Goal: Task Accomplishment & Management: Manage account settings

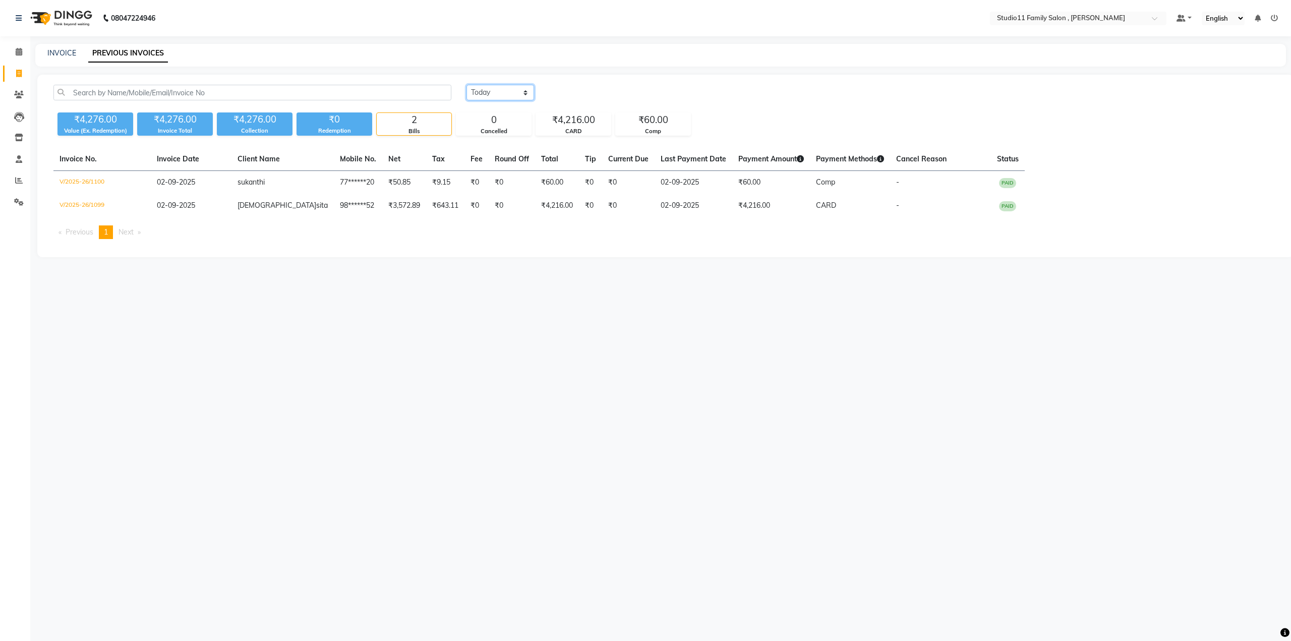
click at [334, 91] on select "[DATE] [DATE] Custom Range" at bounding box center [500, 93] width 68 height 16
select select "range"
click at [334, 85] on select "[DATE] [DATE] Custom Range" at bounding box center [500, 93] width 68 height 16
click at [334, 95] on input "02-09-2025" at bounding box center [582, 93] width 71 height 14
select select "9"
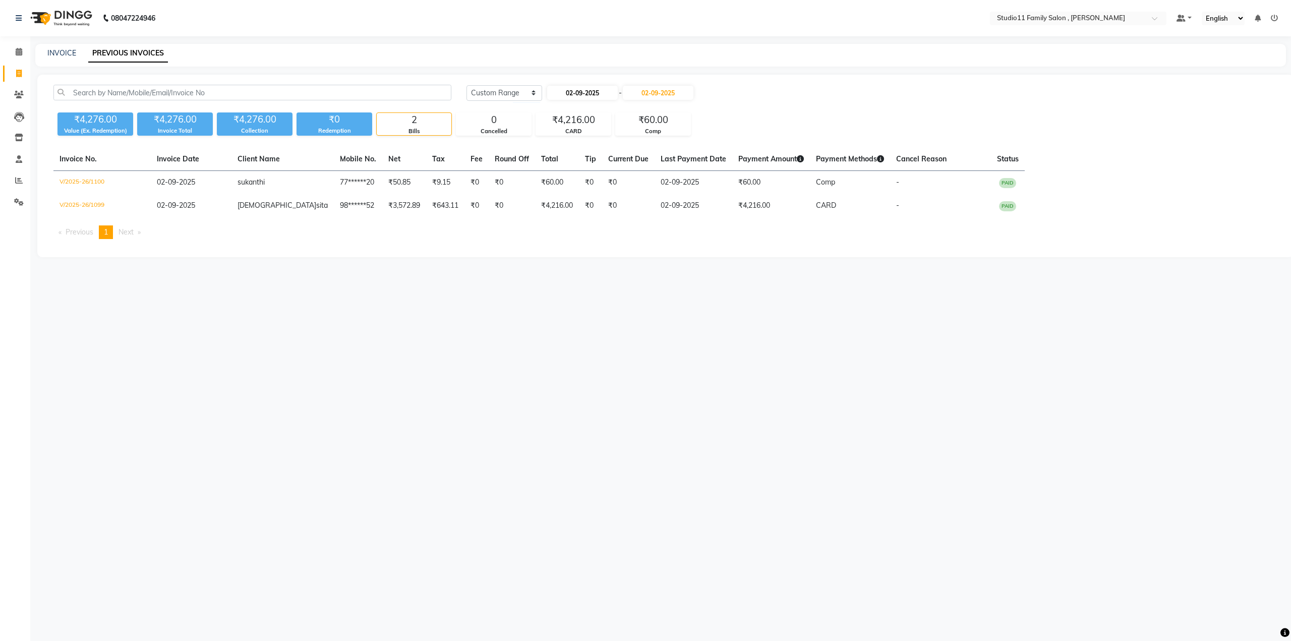
select select "2025"
click at [334, 144] on div "1" at bounding box center [558, 144] width 16 height 16
type input "[DATE]"
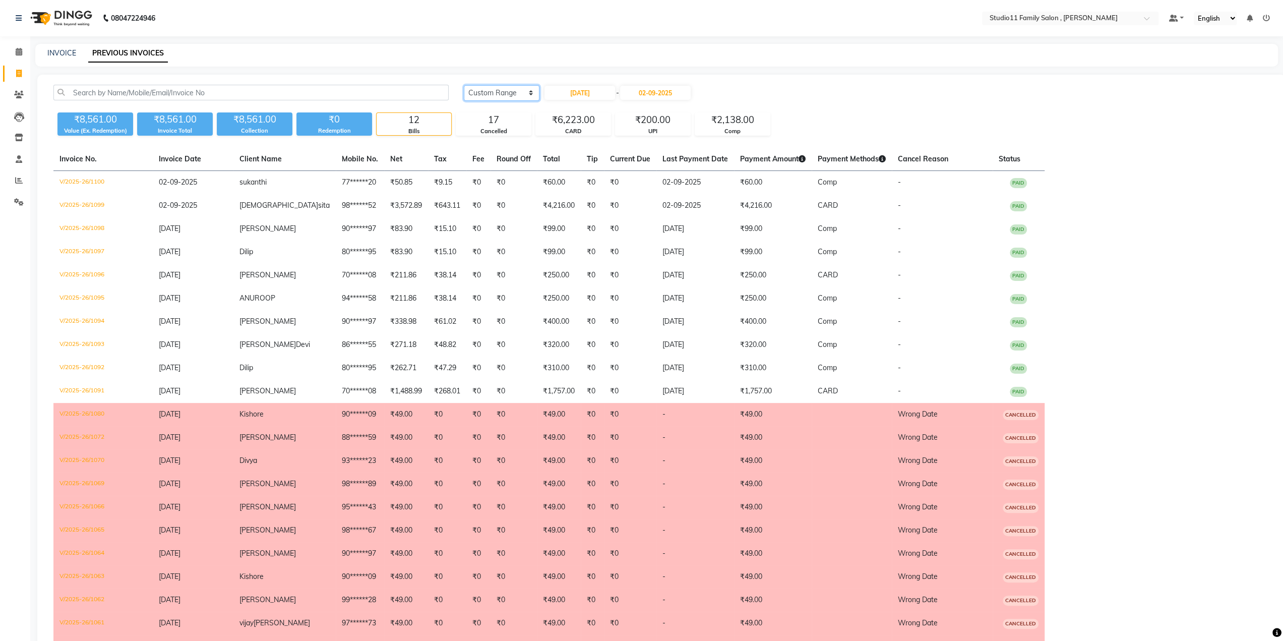
click at [334, 92] on select "[DATE] [DATE] Custom Range" at bounding box center [502, 93] width 76 height 16
select select "[DATE]"
click at [334, 85] on select "[DATE] [DATE] Custom Range" at bounding box center [502, 93] width 76 height 16
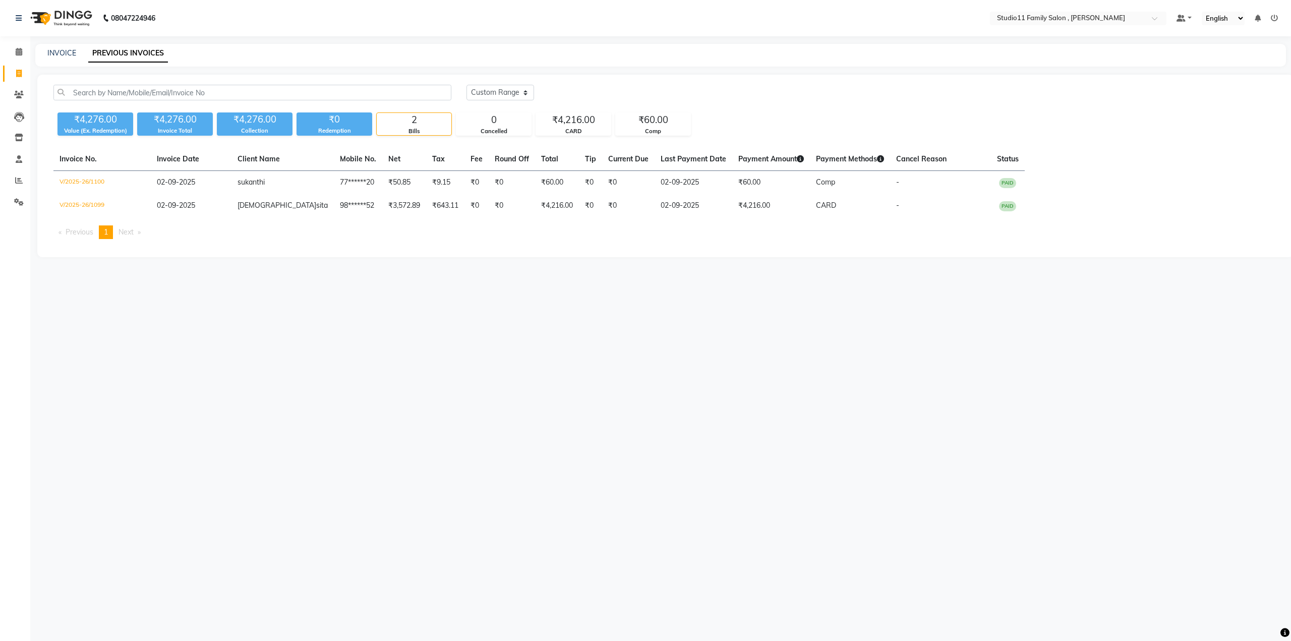
click at [334, 91] on div "[DATE] [DATE] Custom Range" at bounding box center [871, 93] width 811 height 16
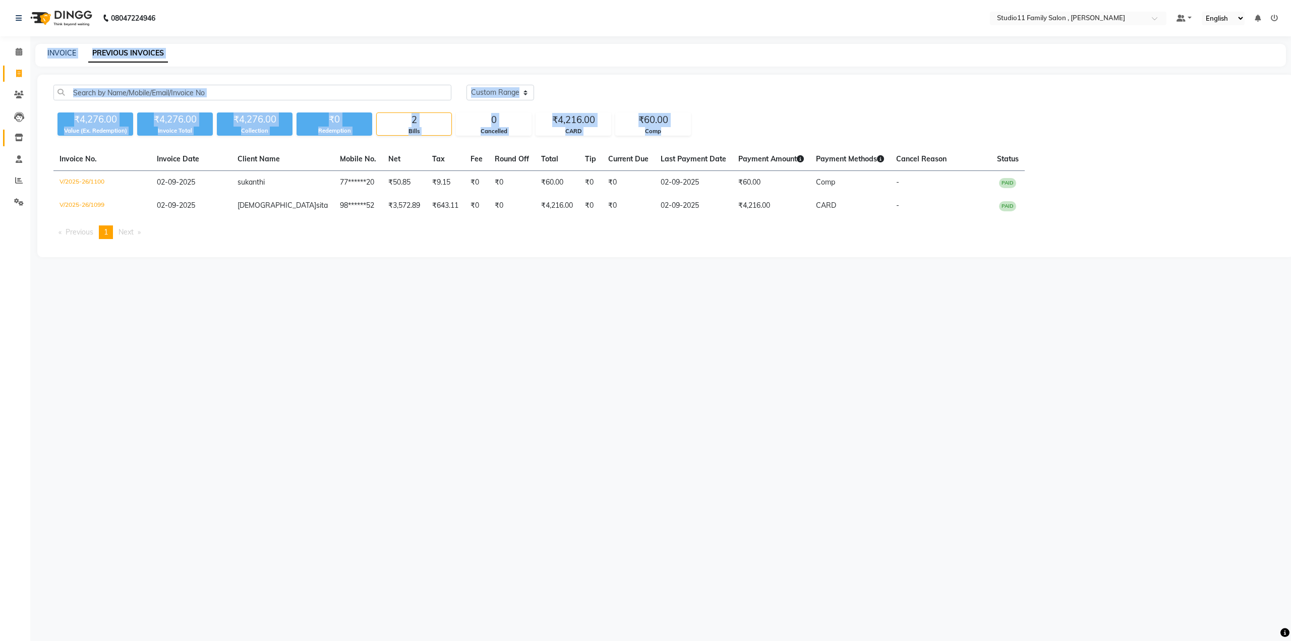
drag, startPoint x: 789, startPoint y: 136, endPoint x: 18, endPoint y: 135, distance: 770.9
click at [0, 133] on app-home "08047224946 Select Location × Studio11 Family Salon , Aditya Nagar Default Pane…" at bounding box center [645, 136] width 1291 height 272
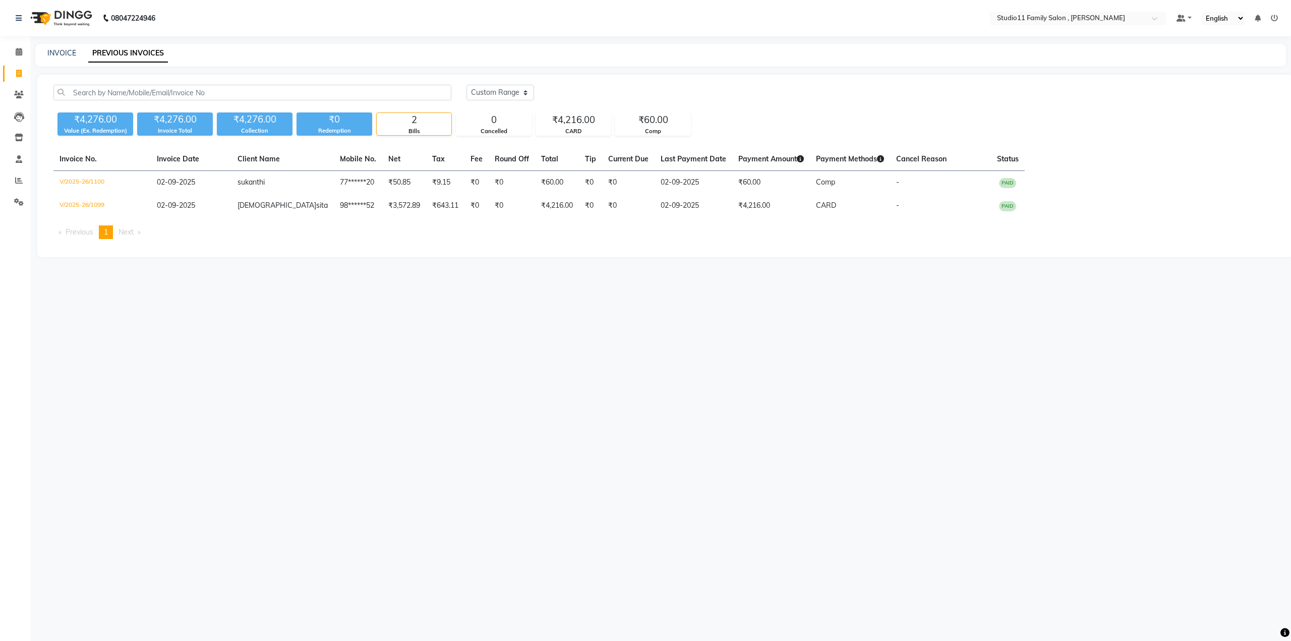
click at [334, 178] on div "08047224946 Select Location × Studio11 Family Salon , Aditya Nagar Default Pane…" at bounding box center [645, 320] width 1291 height 641
drag, startPoint x: 718, startPoint y: 125, endPoint x: 65, endPoint y: 111, distance: 653.6
click at [65, 110] on div "₹4,276.00 Value (Ex. Redemption) ₹4,276.00 Invoice Total ₹4,276.00 Collection ₹…" at bounding box center [665, 121] width 1224 height 27
click at [334, 178] on div "08047224946 Select Location × Studio11 Family Salon , Aditya Nagar Default Pane…" at bounding box center [645, 320] width 1291 height 641
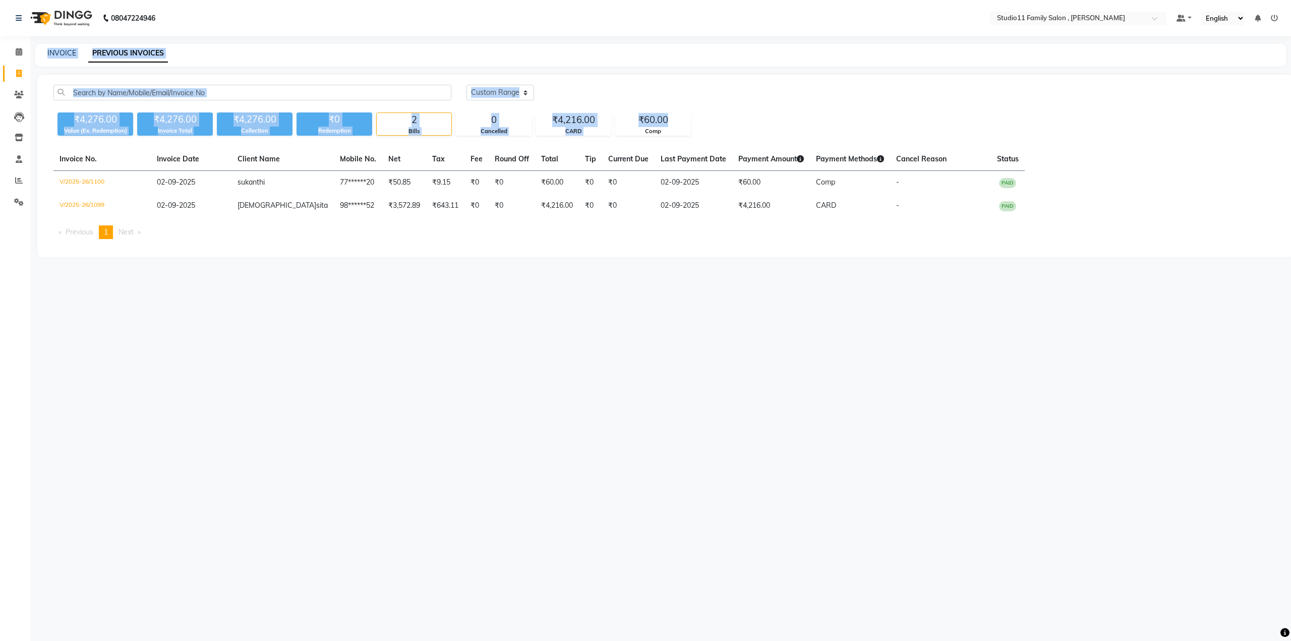
drag, startPoint x: 718, startPoint y: 116, endPoint x: 41, endPoint y: 47, distance: 680.6
click at [41, 47] on main "INVOICE PREVIOUS INVOICES [DATE] [DATE] Custom Range ₹4,276.00 Value (Ex. Redem…" at bounding box center [660, 158] width 1261 height 228
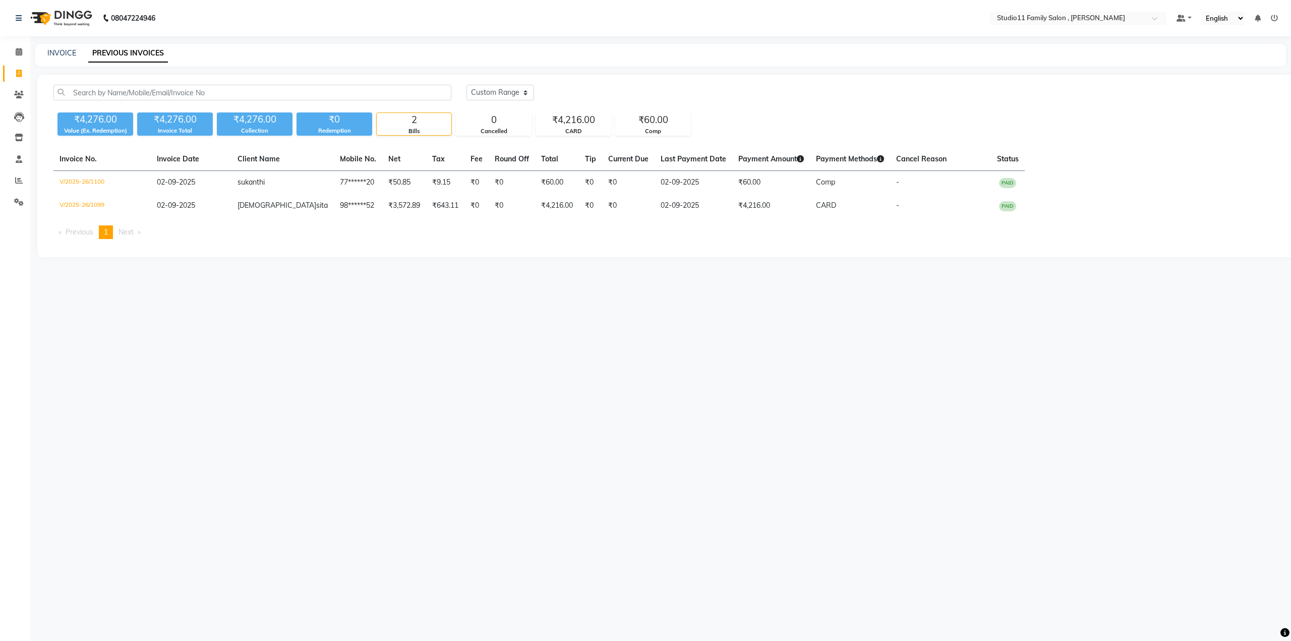
click at [334, 178] on div "08047224946 Select Location × Studio11 Family Salon , Aditya Nagar Default Pane…" at bounding box center [645, 320] width 1291 height 641
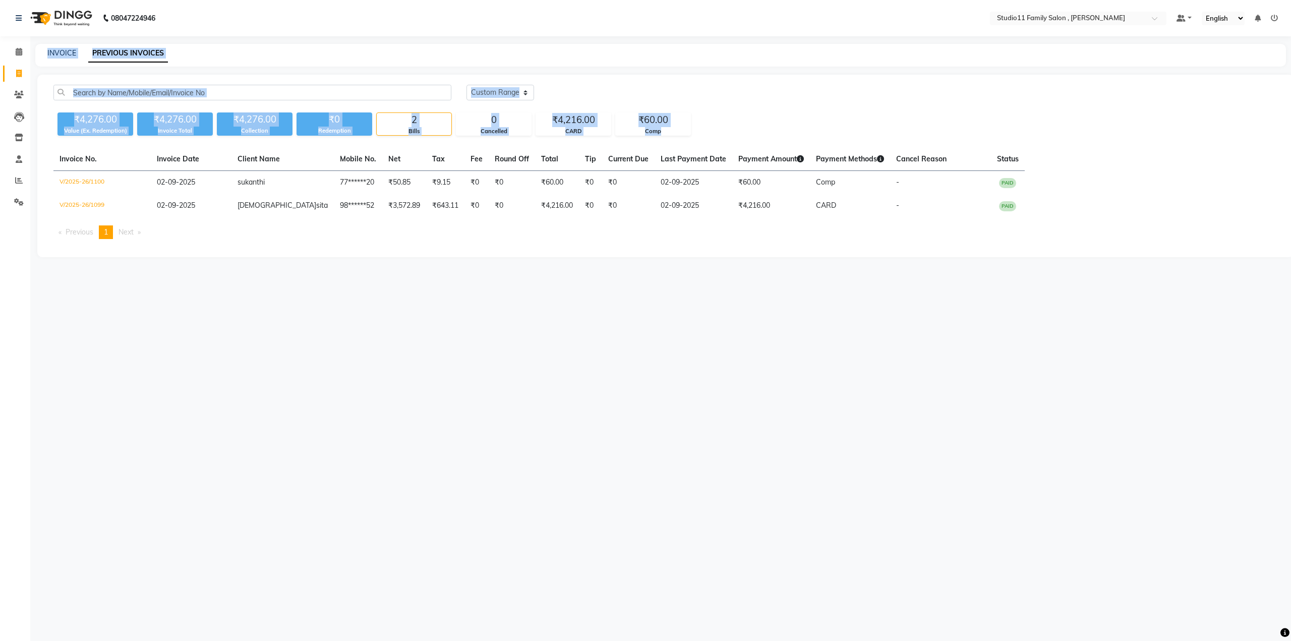
drag, startPoint x: 720, startPoint y: 131, endPoint x: 30, endPoint y: 55, distance: 693.9
click at [30, 55] on main "INVOICE PREVIOUS INVOICES [DATE] [DATE] Custom Range ₹4,276.00 Value (Ex. Redem…" at bounding box center [660, 158] width 1261 height 228
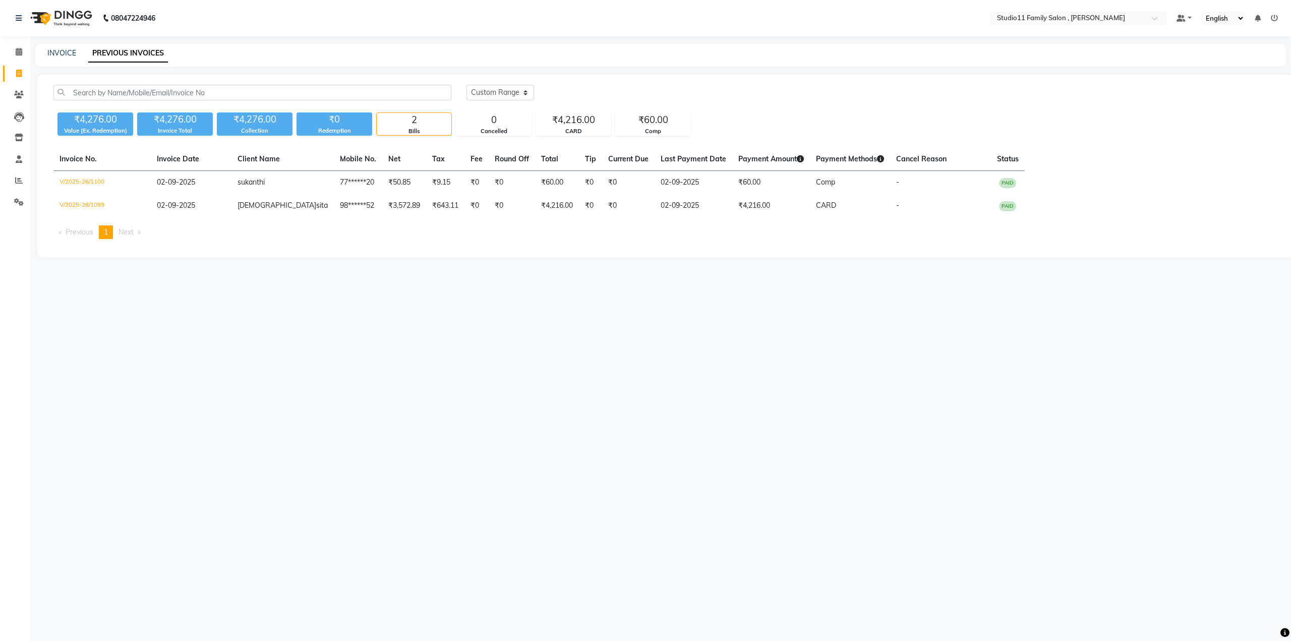
drag, startPoint x: 507, startPoint y: 359, endPoint x: 528, endPoint y: 328, distance: 37.3
click at [334, 178] on div "08047224946 Select Location × Studio11 Family Salon , Aditya Nagar Default Pane…" at bounding box center [645, 320] width 1291 height 641
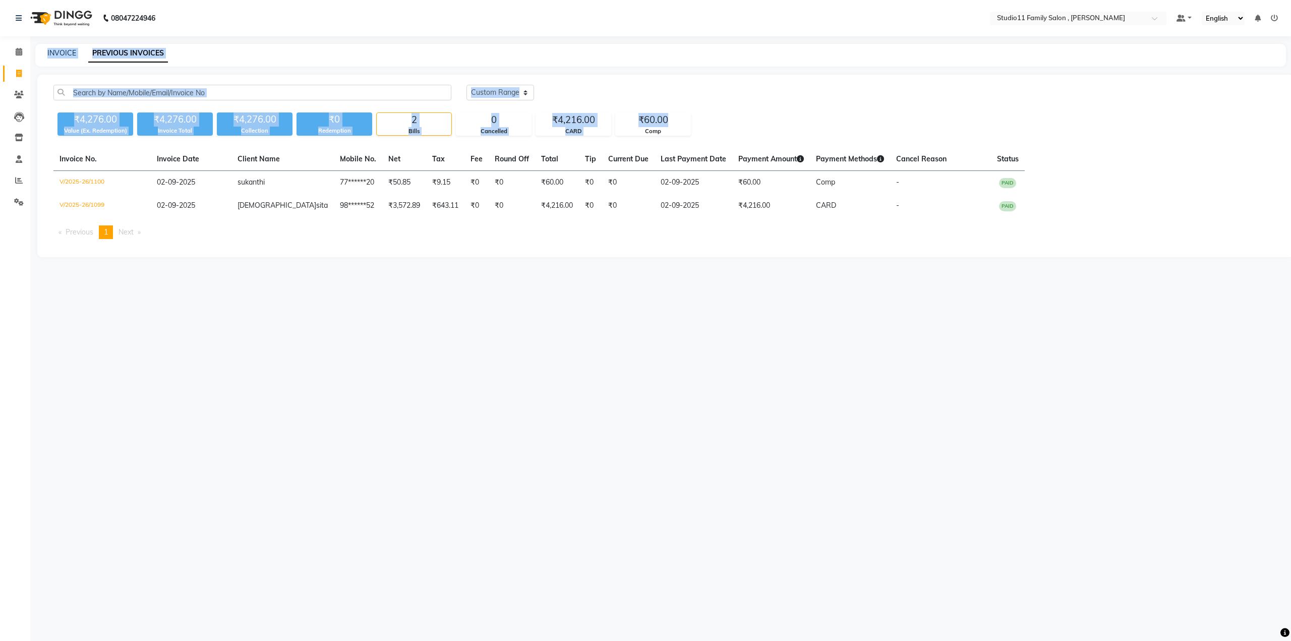
drag, startPoint x: 718, startPoint y: 113, endPoint x: 34, endPoint y: 50, distance: 686.6
click at [34, 50] on main "INVOICE PREVIOUS INVOICES [DATE] [DATE] Custom Range ₹4,276.00 Value (Ex. Redem…" at bounding box center [660, 158] width 1261 height 228
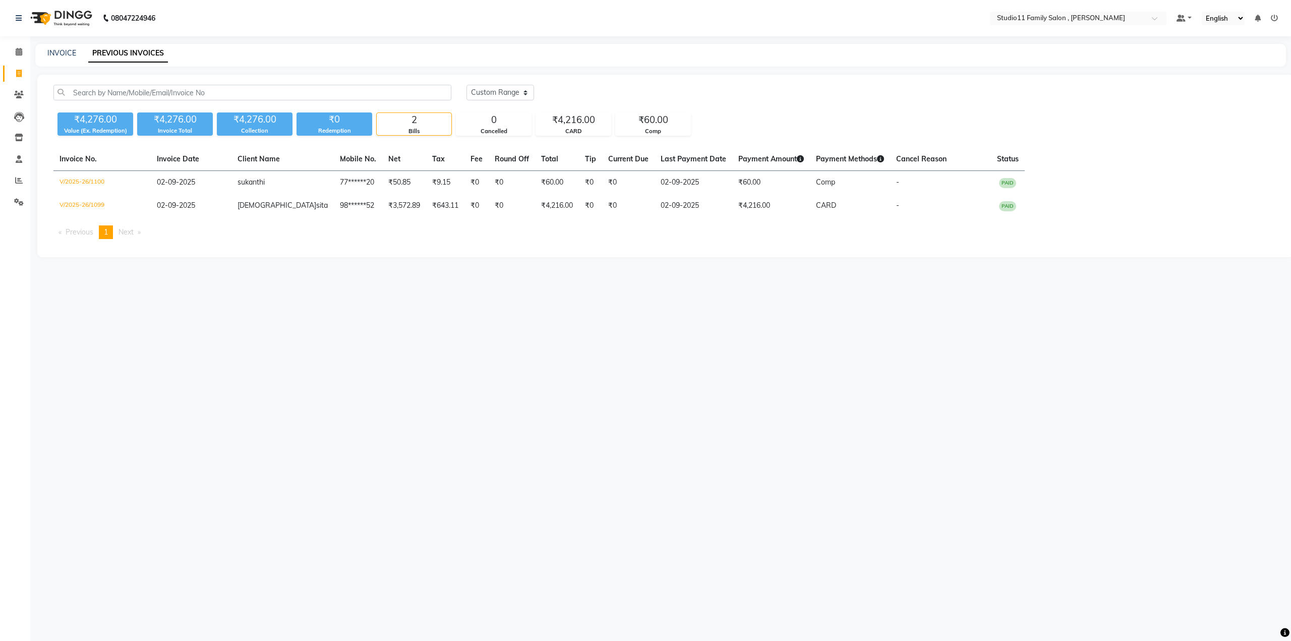
drag, startPoint x: 748, startPoint y: 362, endPoint x: 750, endPoint y: 244, distance: 118.0
click at [334, 178] on div "08047224946 Select Location × Studio11 Family Salon , Aditya Nagar Default Pane…" at bounding box center [645, 320] width 1291 height 641
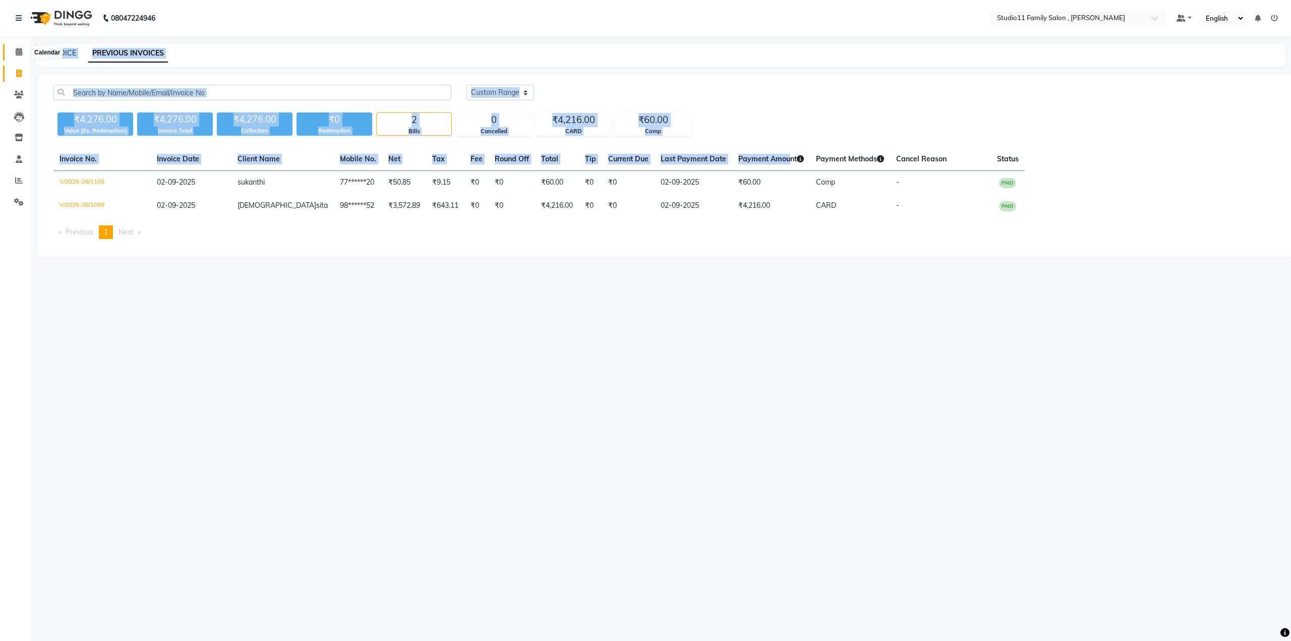
drag, startPoint x: 718, startPoint y: 140, endPoint x: 23, endPoint y: 51, distance: 701.0
click at [23, 51] on app-home "08047224946 Select Location × Studio11 Family Salon , Aditya Nagar Default Pane…" at bounding box center [645, 136] width 1291 height 272
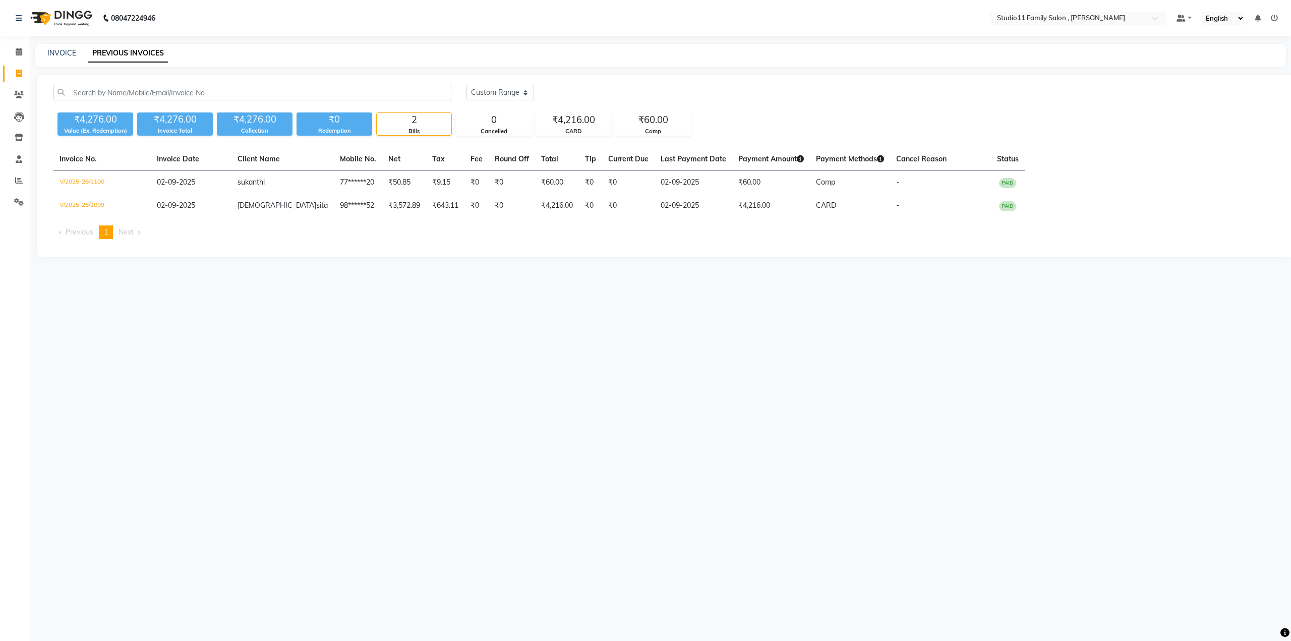
click at [334, 178] on div "08047224946 Select Location × Studio11 Family Salon , Aditya Nagar Default Pane…" at bounding box center [645, 320] width 1291 height 641
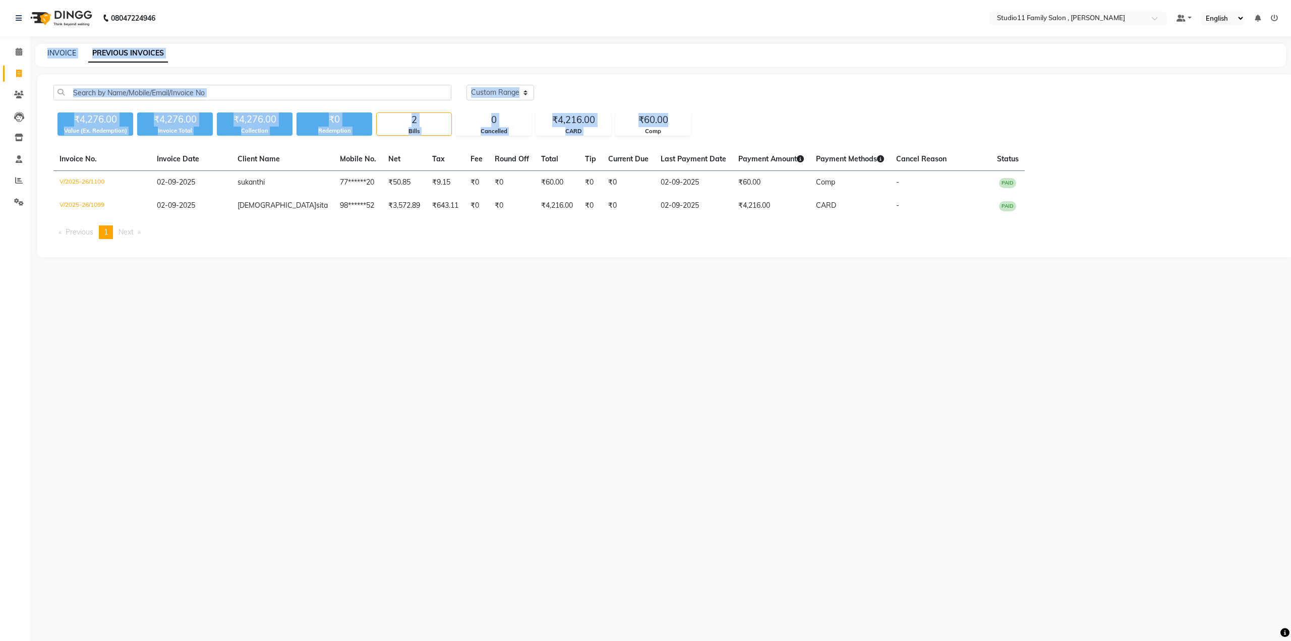
drag, startPoint x: 668, startPoint y: 118, endPoint x: 41, endPoint y: 55, distance: 629.4
click at [41, 55] on main "INVOICE PREVIOUS INVOICES [DATE] [DATE] Custom Range ₹4,276.00 Value (Ex. Redem…" at bounding box center [660, 158] width 1261 height 228
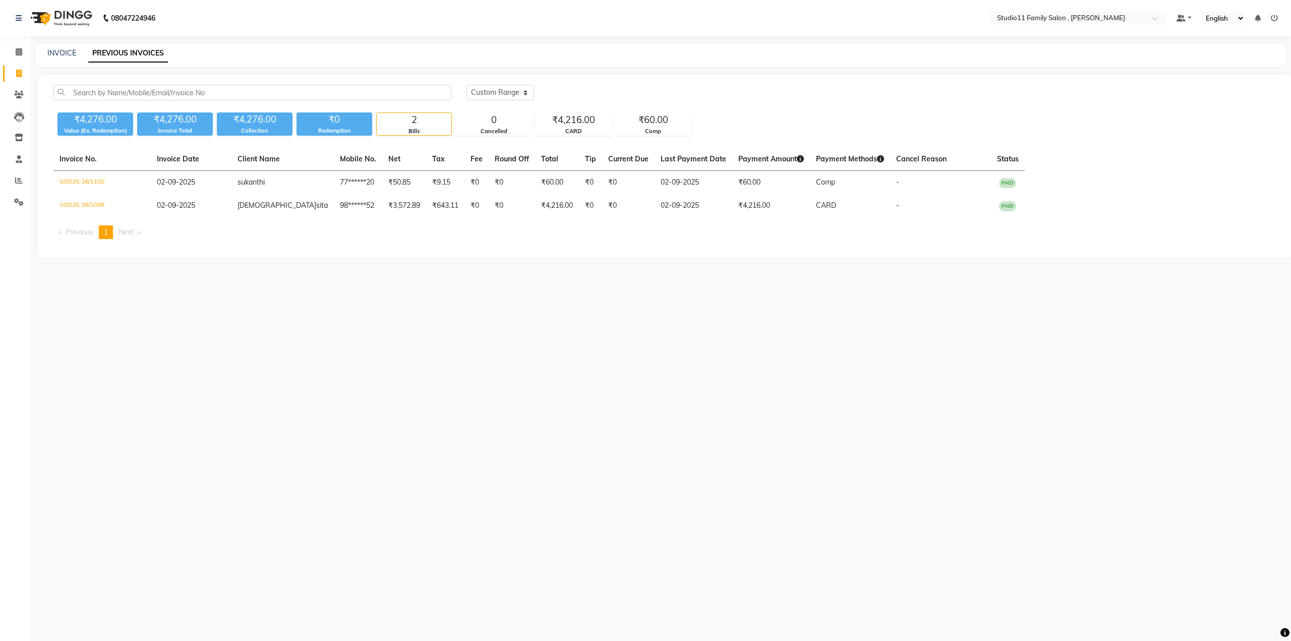
click at [334, 178] on div "08047224946 Select Location × Studio11 Family Salon , Aditya Nagar Default Pane…" at bounding box center [645, 320] width 1291 height 641
click at [222, 178] on div "08047224946 Select Location × Studio11 Family Salon , Aditya Nagar Default Pane…" at bounding box center [645, 320] width 1291 height 641
click at [19, 178] on link "Settings" at bounding box center [15, 202] width 24 height 17
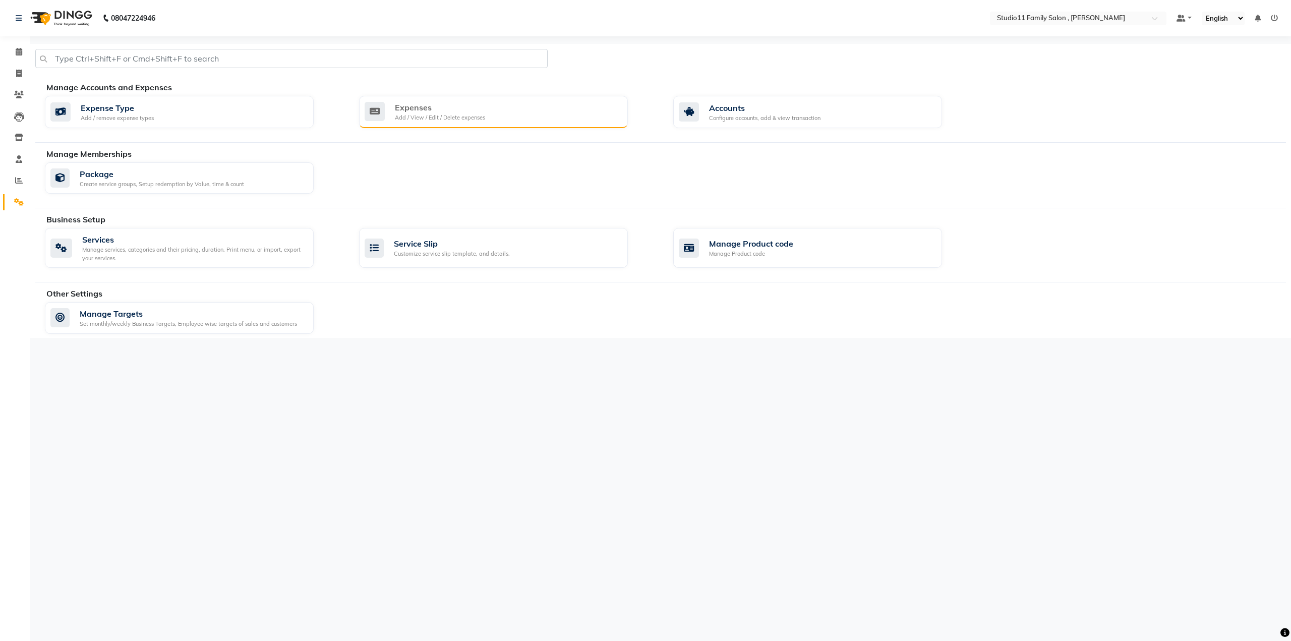
click at [334, 114] on div "Expenses Add / View / Edit / Delete expenses" at bounding box center [492, 111] width 255 height 21
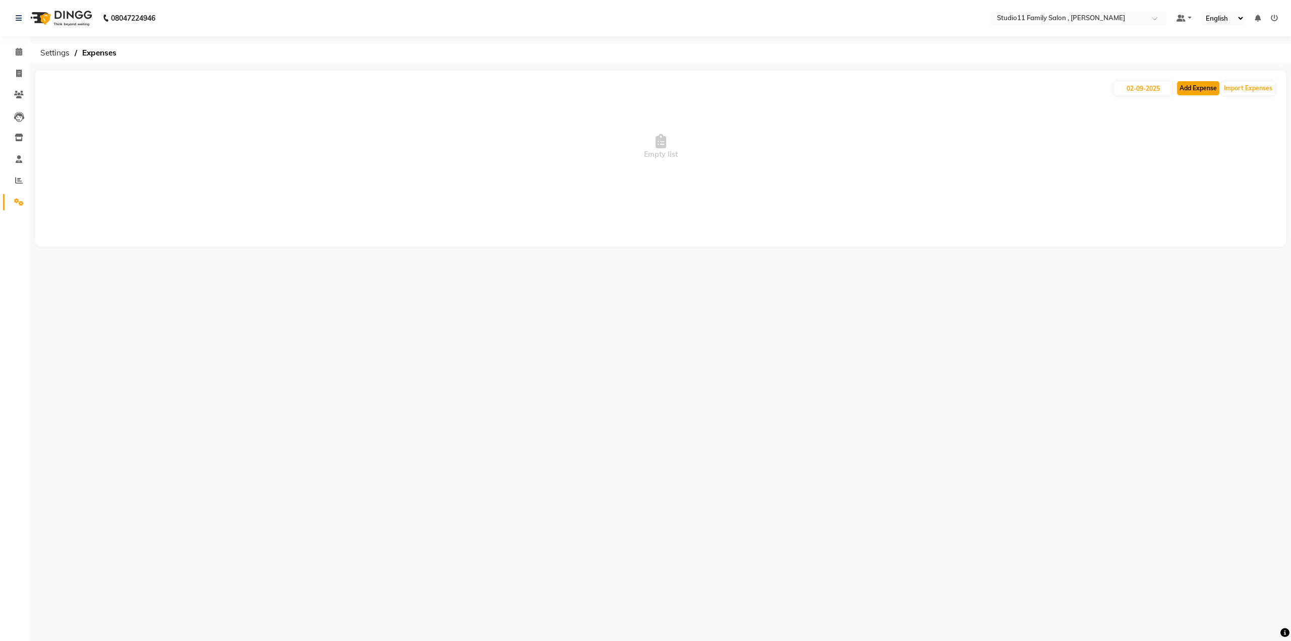
click at [334, 87] on button "Add Expense" at bounding box center [1198, 88] width 42 height 14
select select "1"
select select "6390"
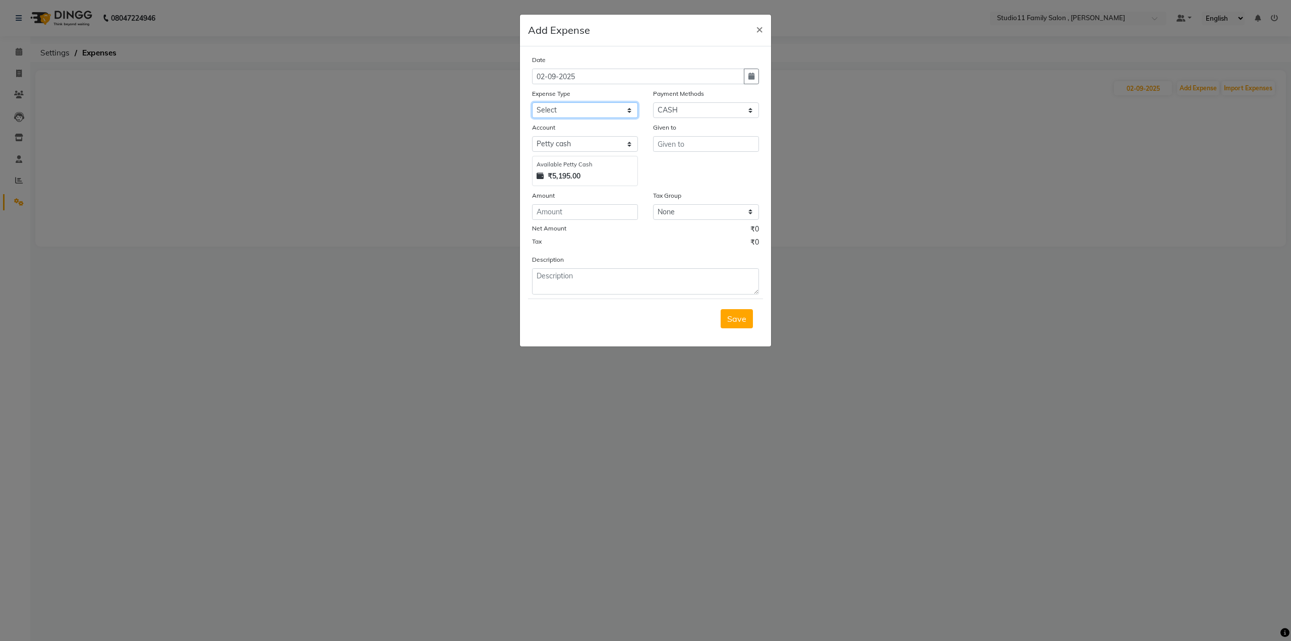
click at [334, 113] on select "Select Bank Client Refreshments Milk Others Pantry Repair Tips Water" at bounding box center [585, 110] width 106 height 16
select select "18753"
click at [334, 102] on select "Select Bank Client Refreshments Milk Others Pantry Repair Tips Water" at bounding box center [585, 110] width 106 height 16
click at [334, 146] on input "text" at bounding box center [706, 144] width 106 height 16
click at [334, 167] on ngb-highlight "Z [PERSON_NAME]" at bounding box center [701, 165] width 70 height 10
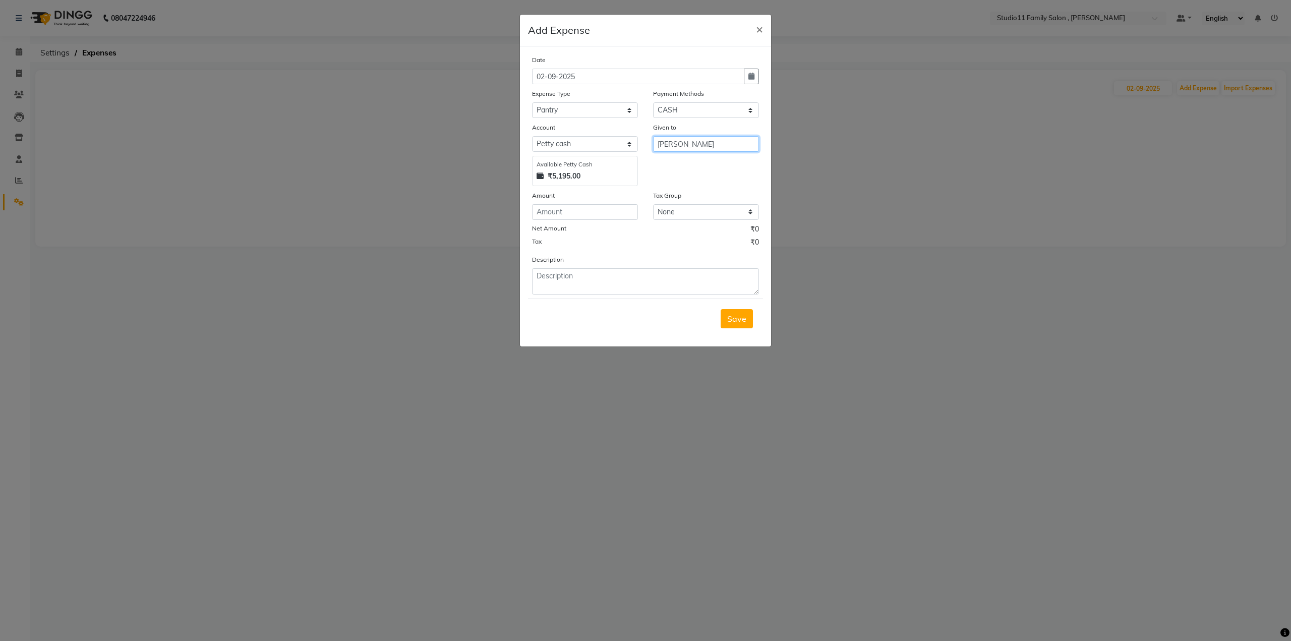
type input "[PERSON_NAME]"
click at [334, 178] on input "number" at bounding box center [585, 212] width 106 height 16
type input "200"
click at [334, 178] on textarea at bounding box center [645, 281] width 227 height 26
type textarea "Tea Powder and Tissue"
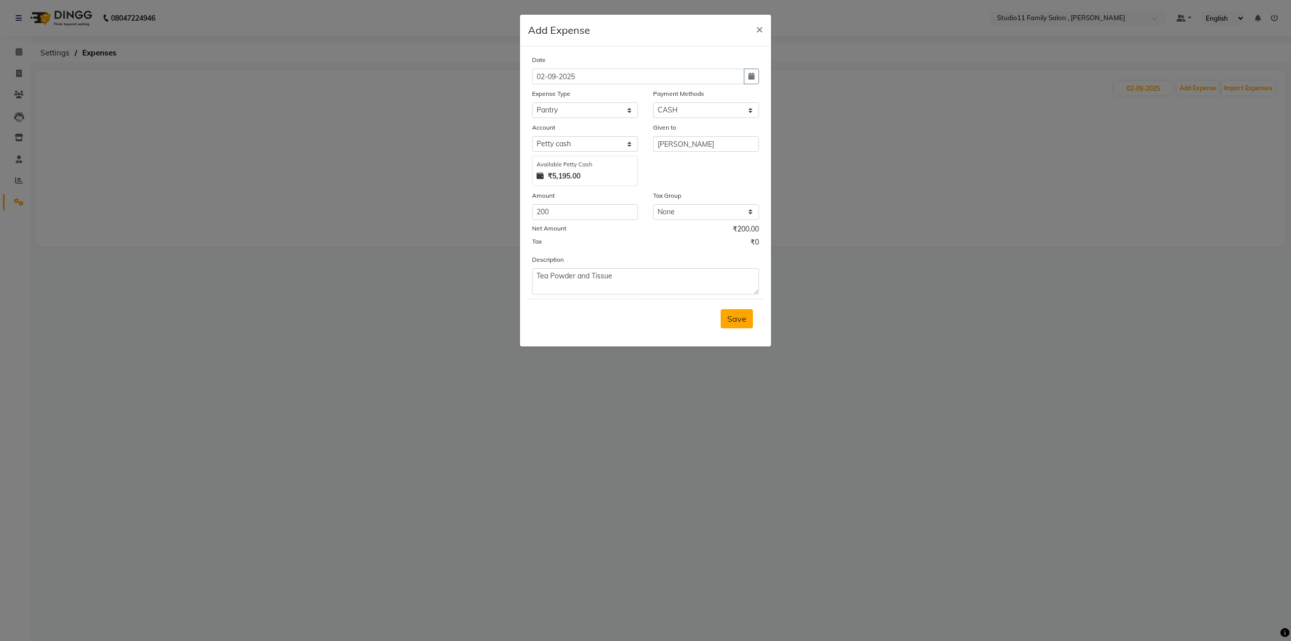
click at [334, 178] on span "Save" at bounding box center [736, 319] width 19 height 10
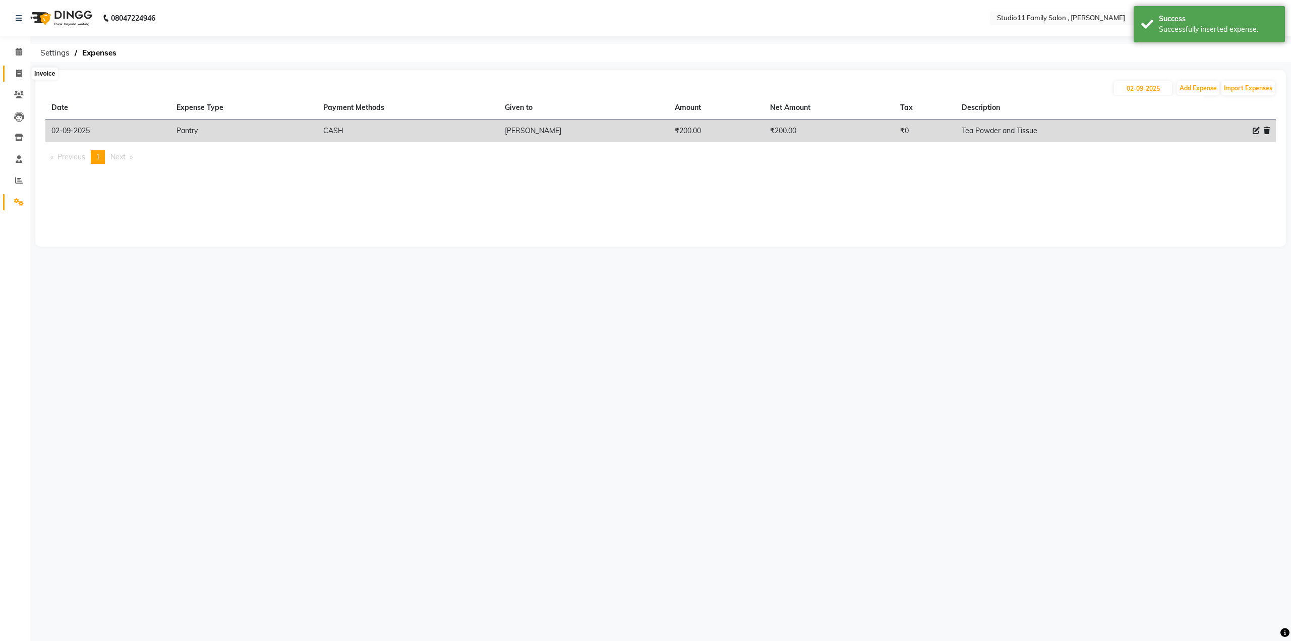
click at [20, 76] on icon at bounding box center [19, 74] width 6 height 8
select select "7303"
select select "service"
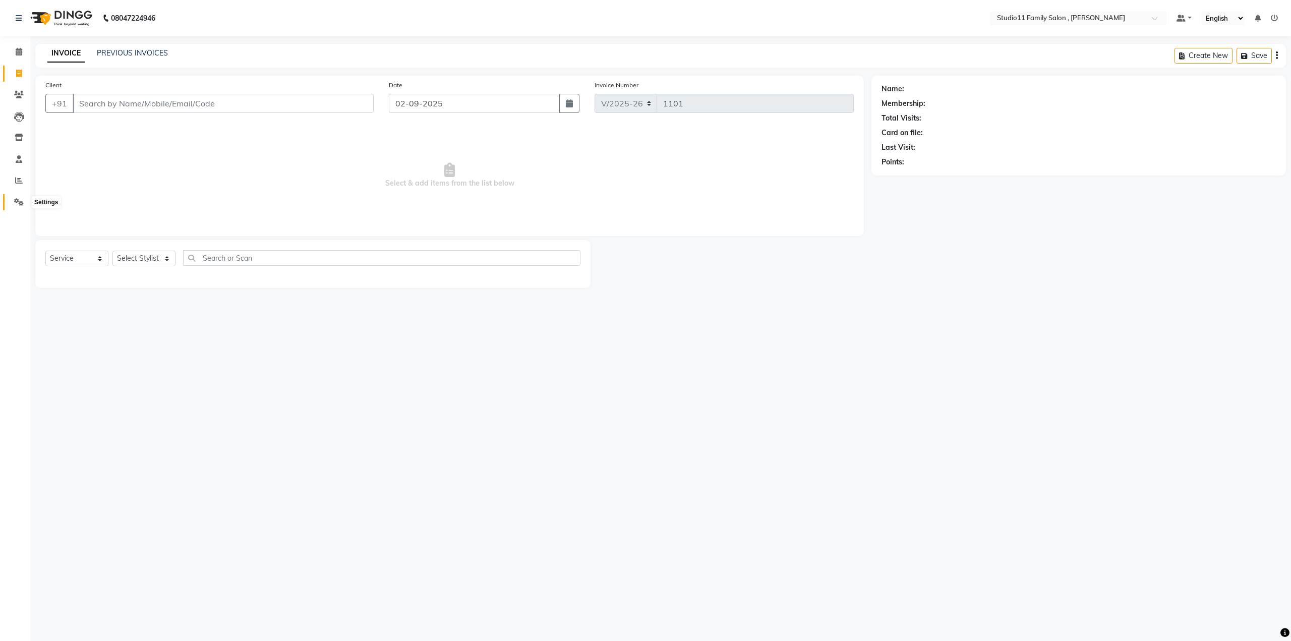
click at [14, 178] on icon at bounding box center [19, 202] width 10 height 8
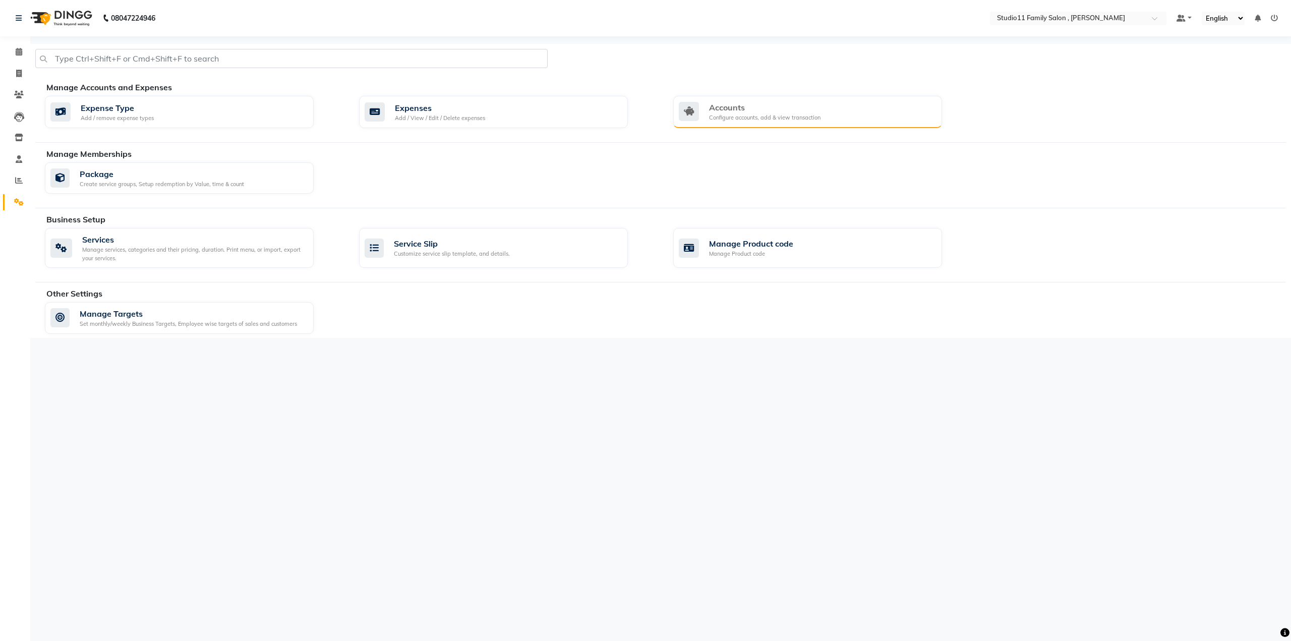
click at [334, 101] on div "Accounts" at bounding box center [764, 107] width 111 height 12
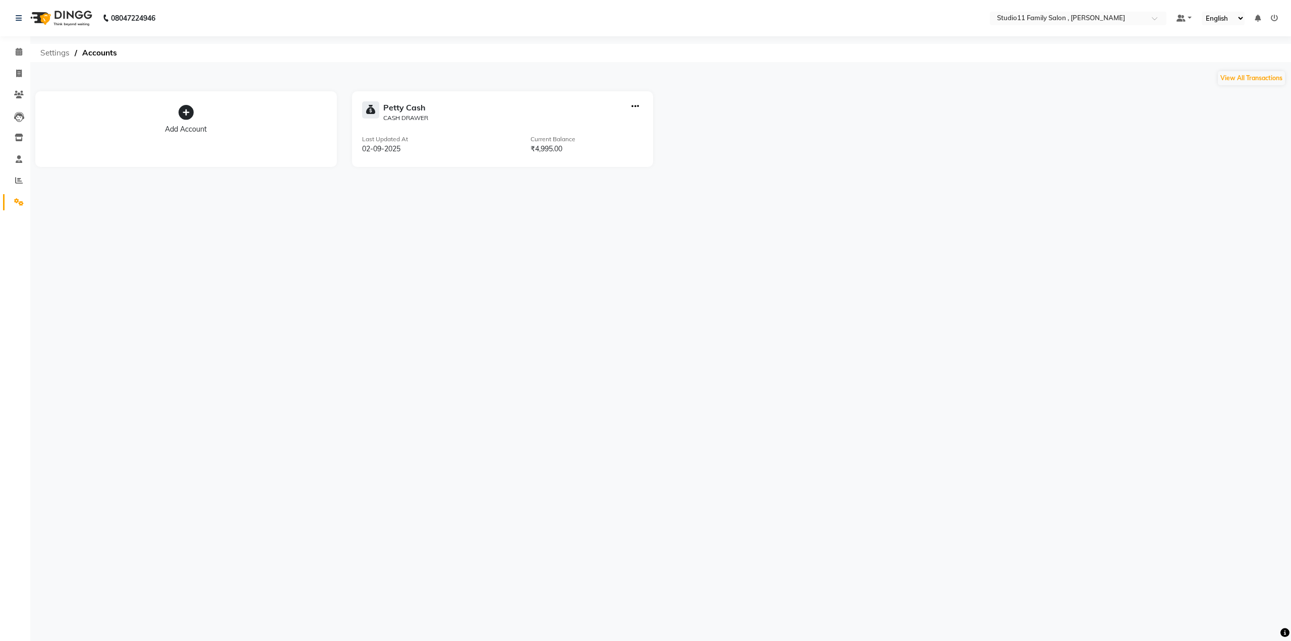
click at [54, 53] on span "Settings" at bounding box center [54, 53] width 39 height 18
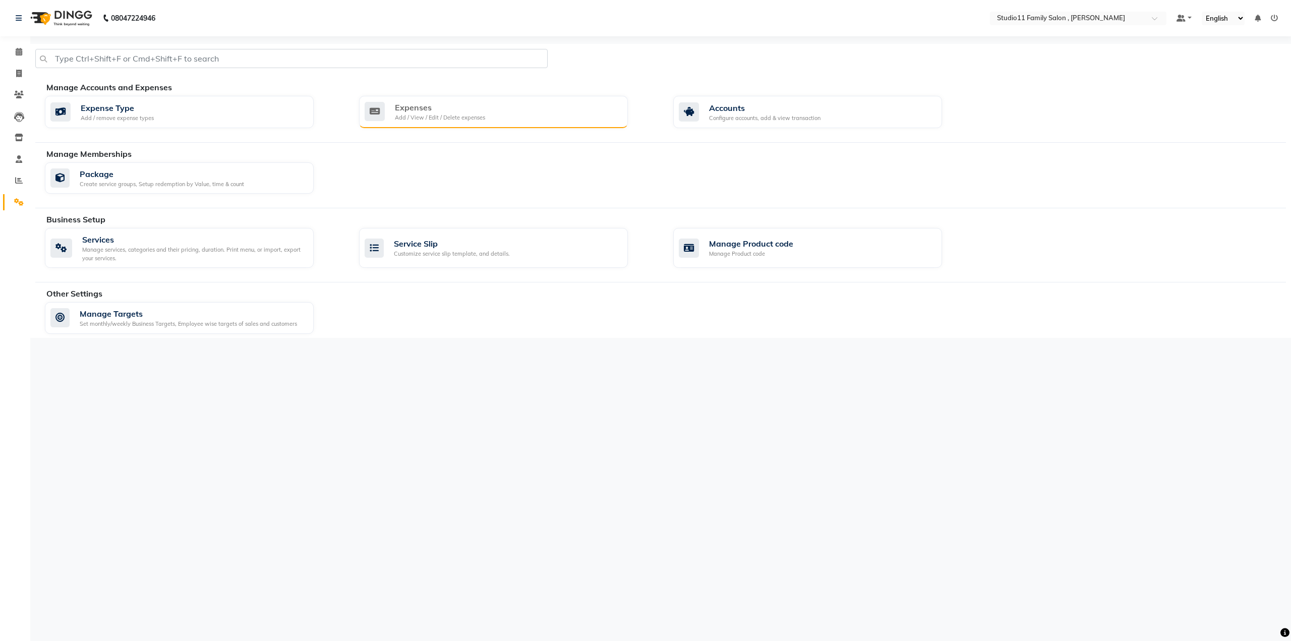
click at [334, 112] on div "Expenses Add / View / Edit / Delete expenses" at bounding box center [492, 111] width 255 height 21
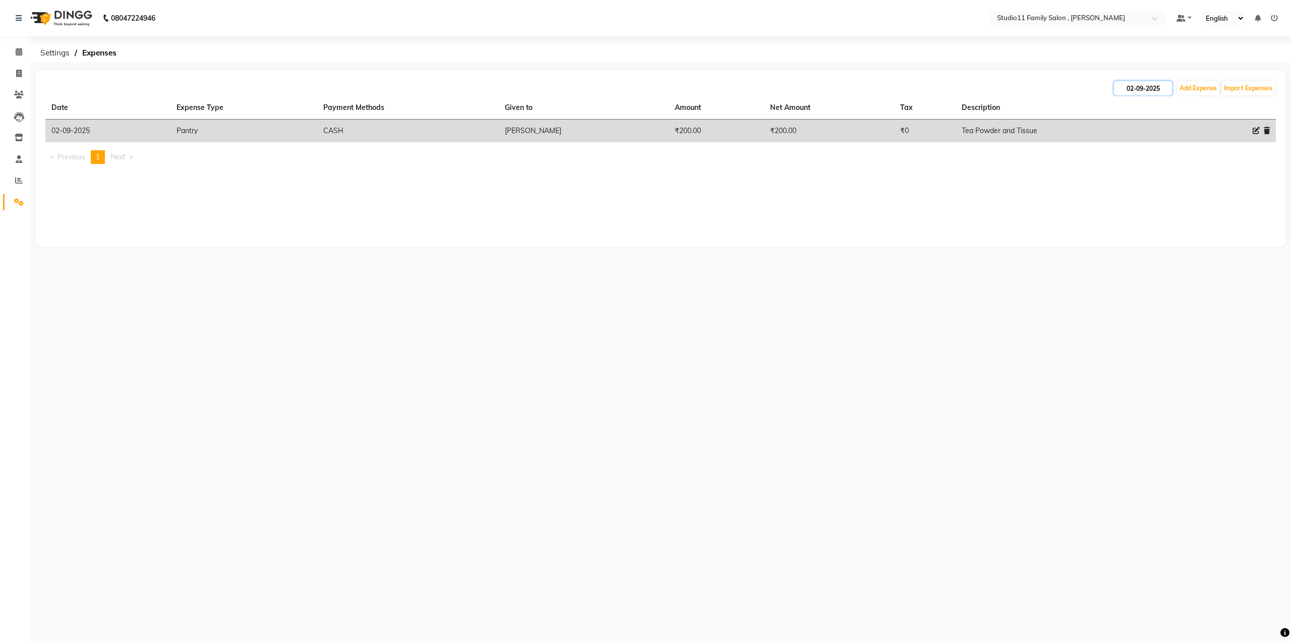
click at [334, 90] on input "02-09-2025" at bounding box center [1143, 88] width 58 height 14
select select "9"
select select "2025"
click at [334, 107] on div at bounding box center [1124, 107] width 20 height 16
click at [334, 107] on button "Previous month" at bounding box center [1122, 107] width 9 height 16
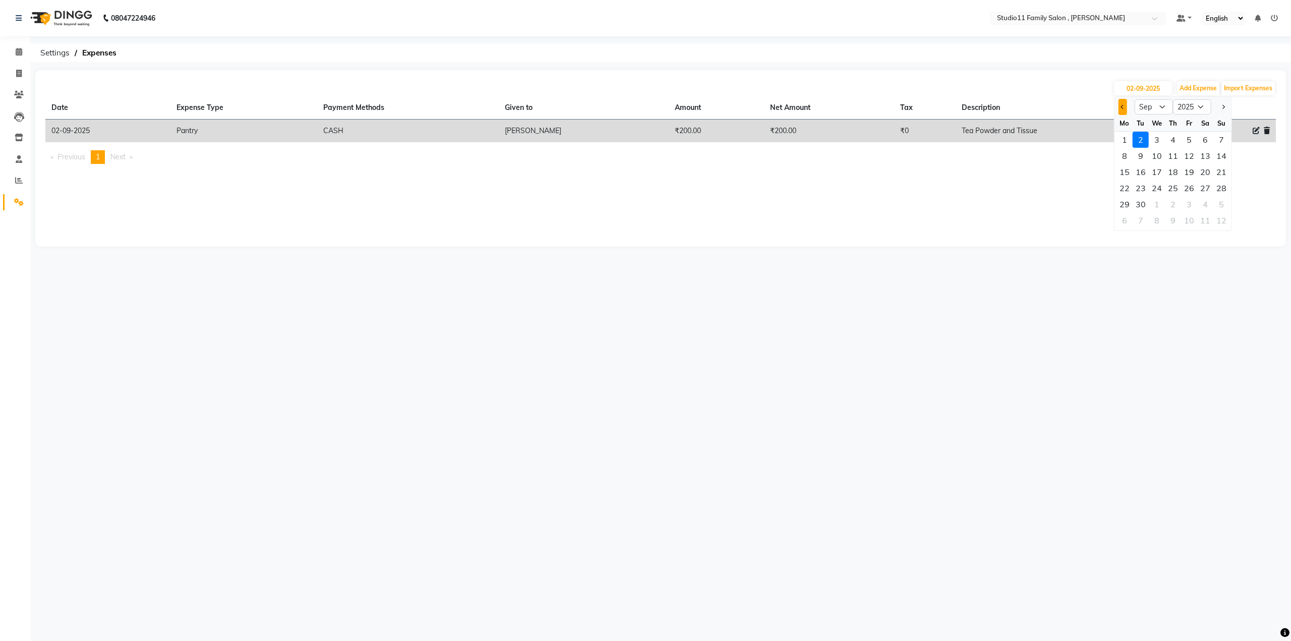
select select "8"
click at [334, 178] on div "29" at bounding box center [1189, 204] width 16 height 16
type input "[DATE]"
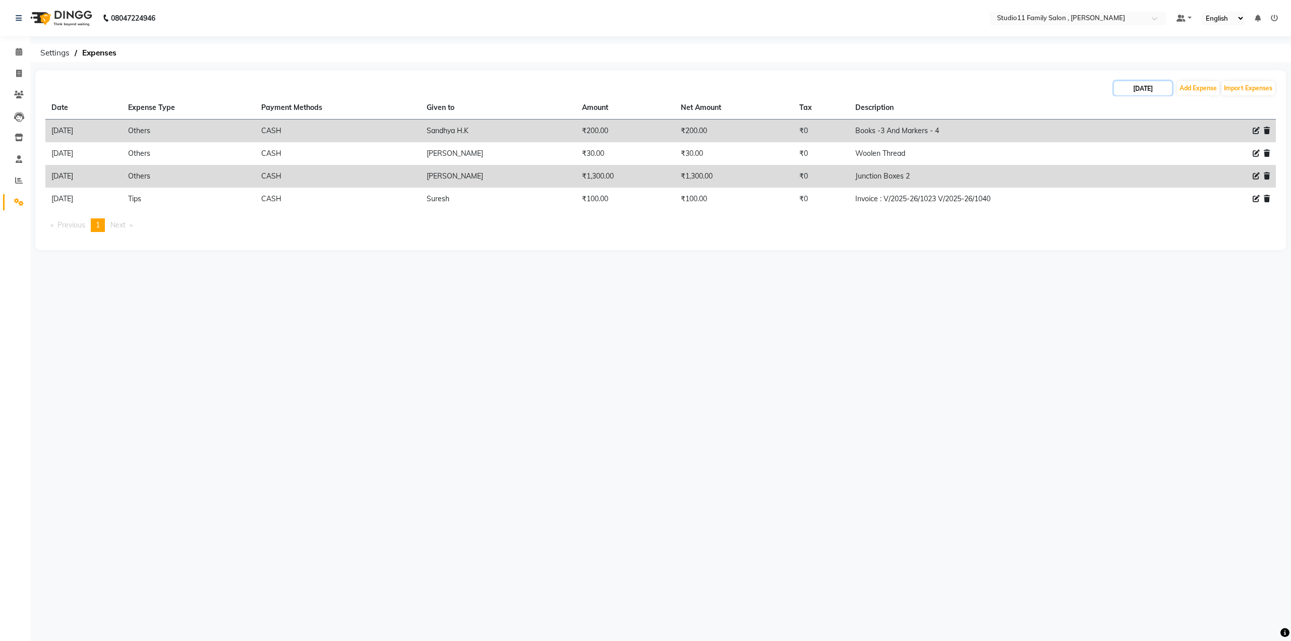
click at [334, 90] on input "[DATE]" at bounding box center [1143, 88] width 58 height 14
select select "8"
select select "2025"
click at [334, 178] on div "30" at bounding box center [1205, 204] width 16 height 16
type input "[DATE]"
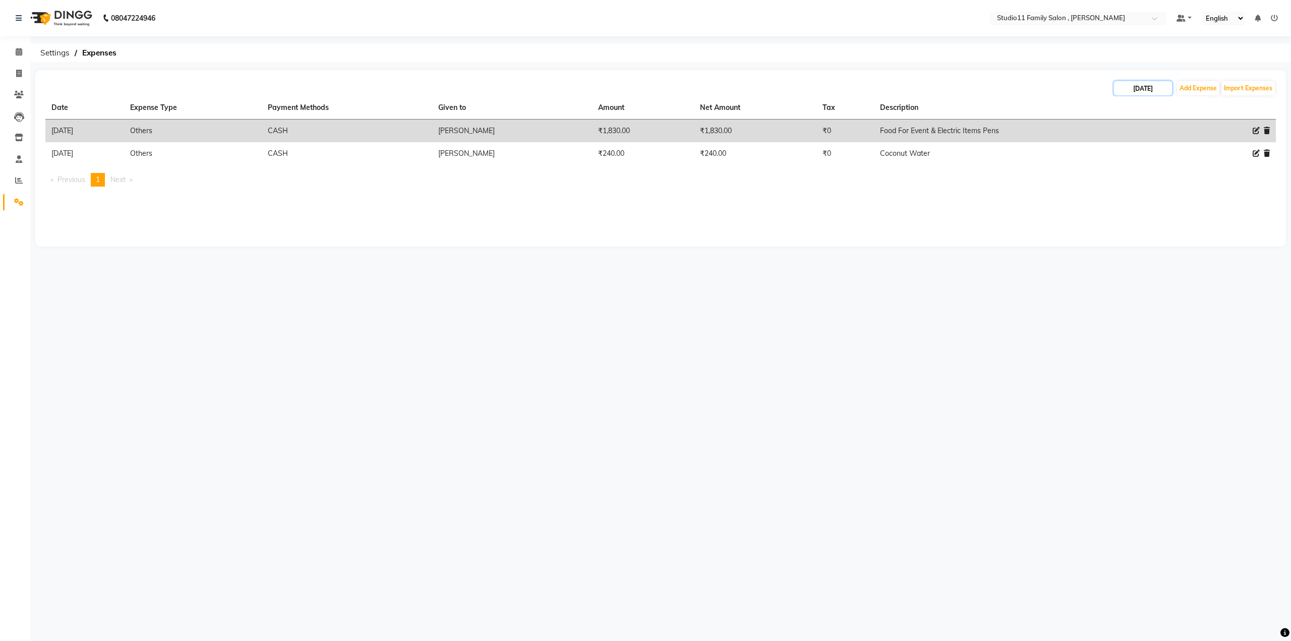
click at [334, 87] on input "[DATE]" at bounding box center [1143, 88] width 58 height 14
select select "8"
select select "2025"
click at [334, 178] on div "31" at bounding box center [1221, 204] width 16 height 16
type input "[DATE]"
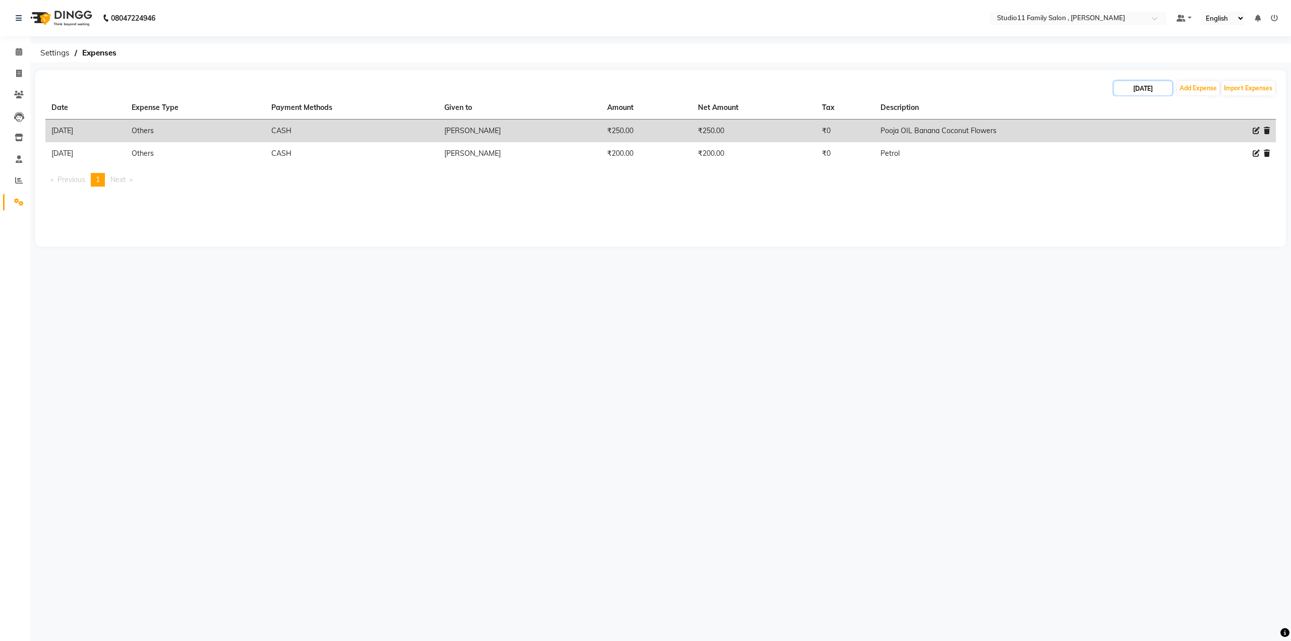
click at [334, 86] on input "[DATE]" at bounding box center [1143, 88] width 58 height 14
select select "8"
select select "2025"
click at [334, 178] on div "1" at bounding box center [1124, 220] width 16 height 16
type input "[DATE]"
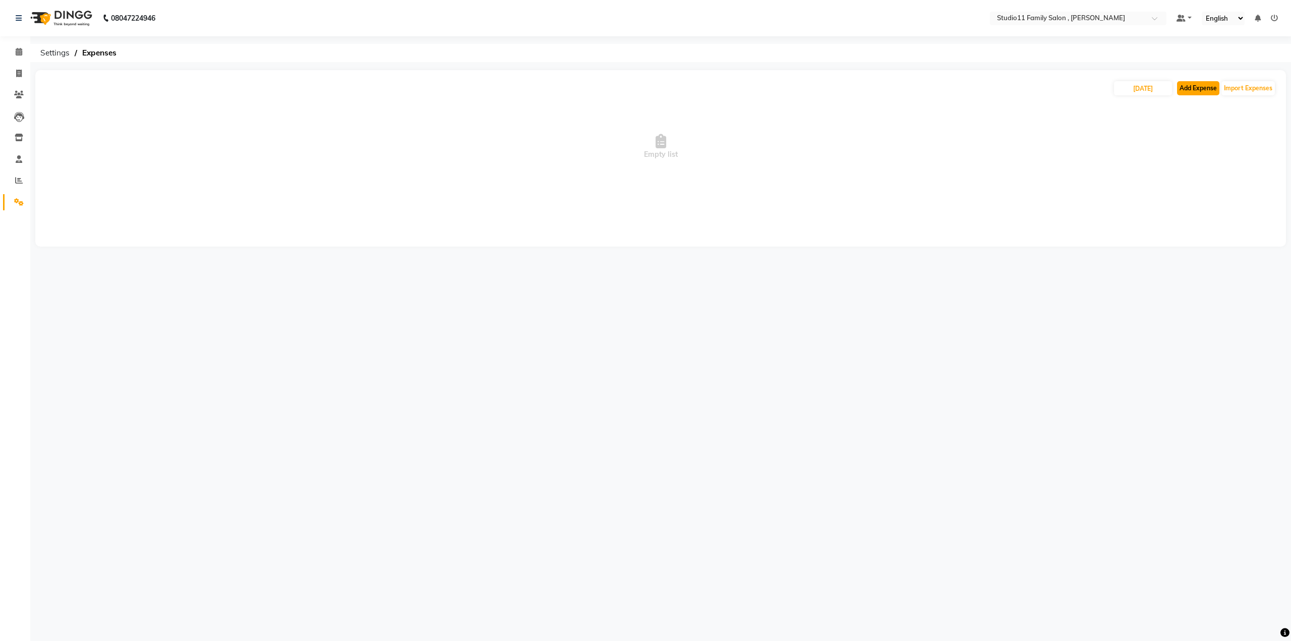
click at [334, 89] on button "Add Expense" at bounding box center [1198, 88] width 42 height 14
select select "1"
select select "6390"
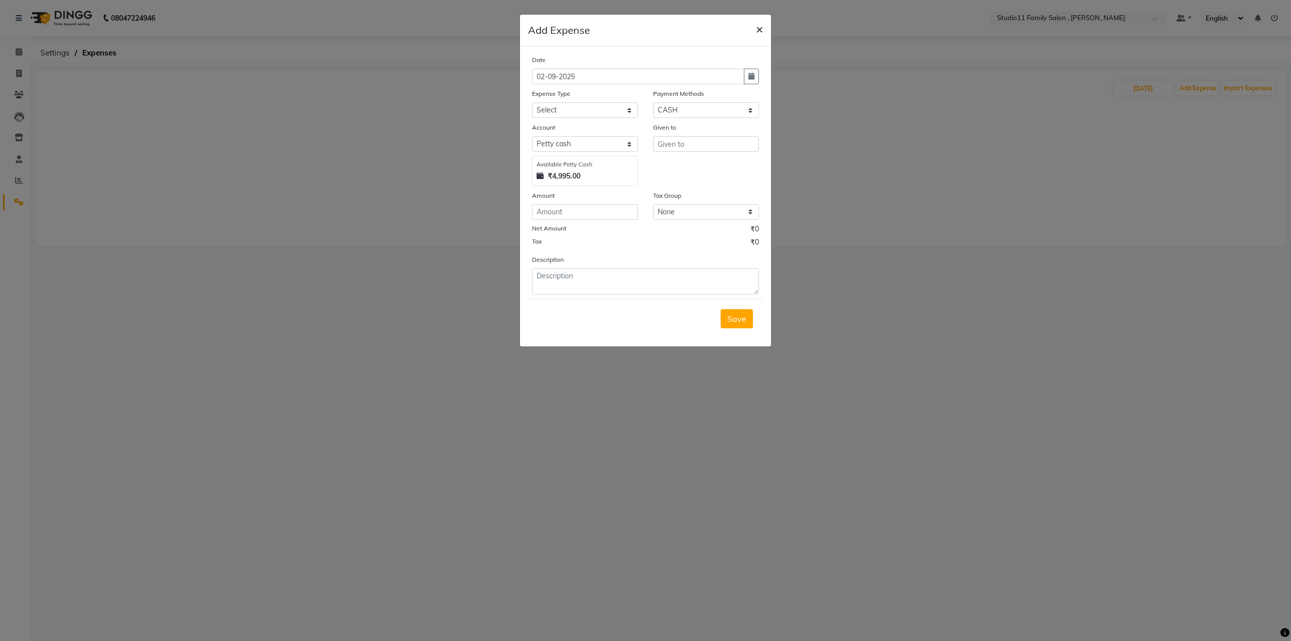
click at [334, 31] on span "×" at bounding box center [759, 28] width 7 height 15
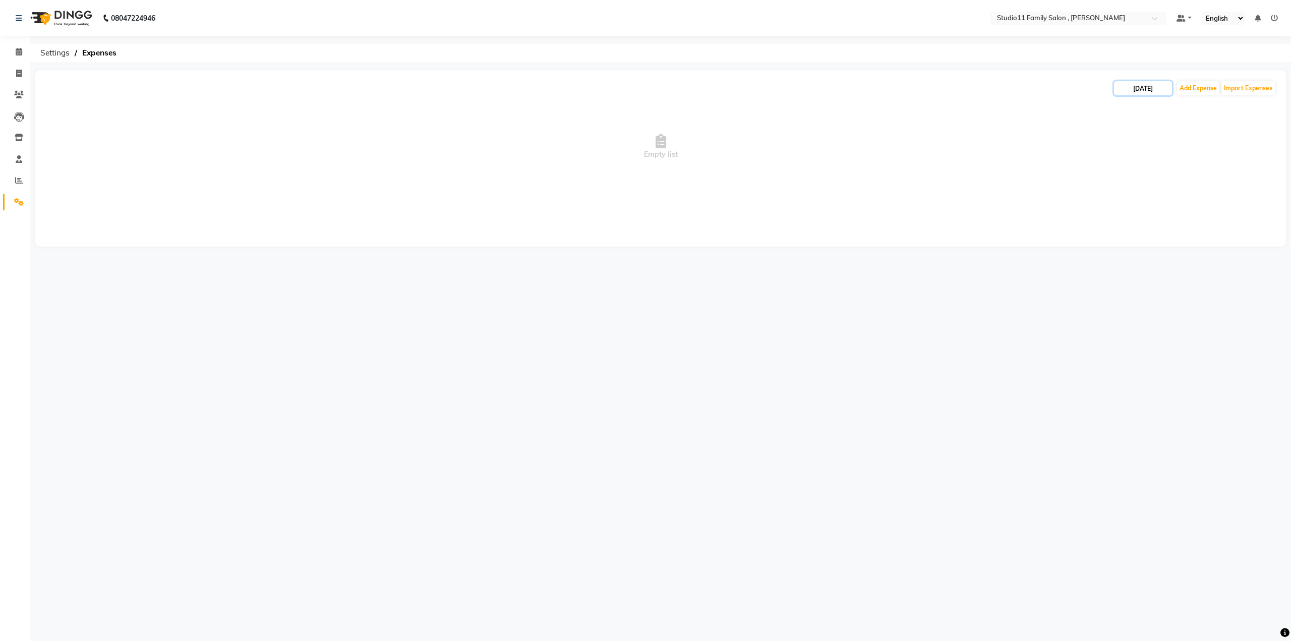
click at [334, 90] on input "[DATE]" at bounding box center [1143, 88] width 58 height 14
select select "9"
select select "2025"
click at [334, 139] on div "2" at bounding box center [1140, 140] width 16 height 16
type input "02-09-2025"
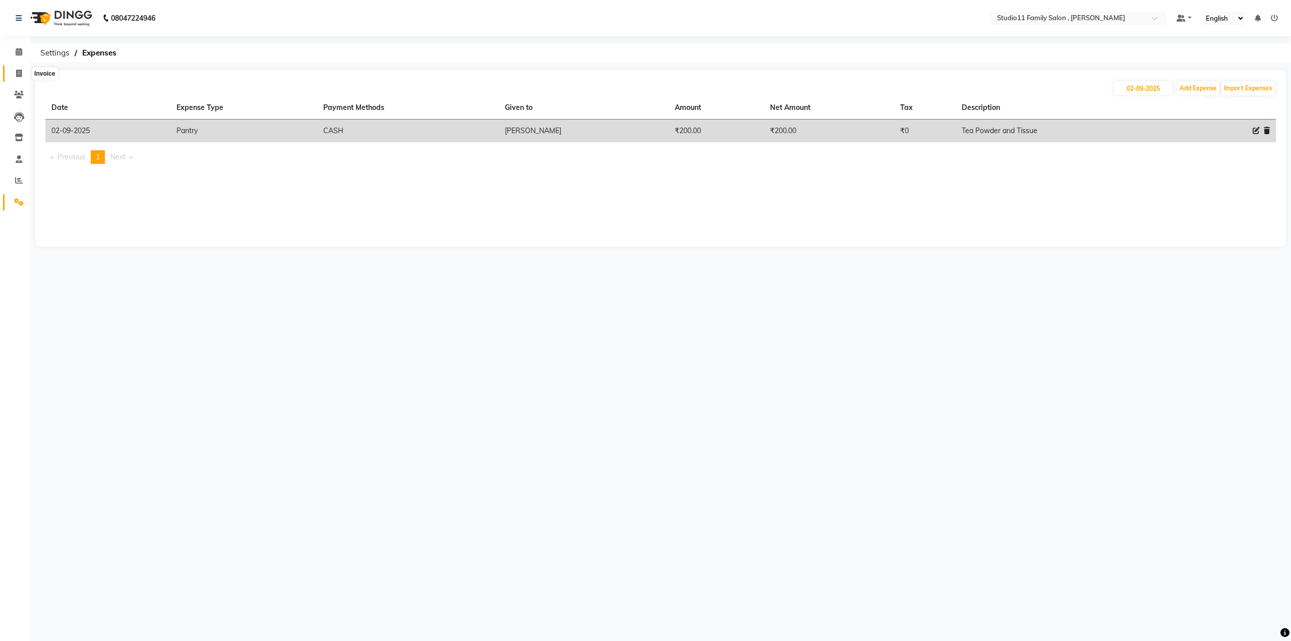
click at [13, 71] on span at bounding box center [19, 74] width 18 height 12
select select "7303"
select select "service"
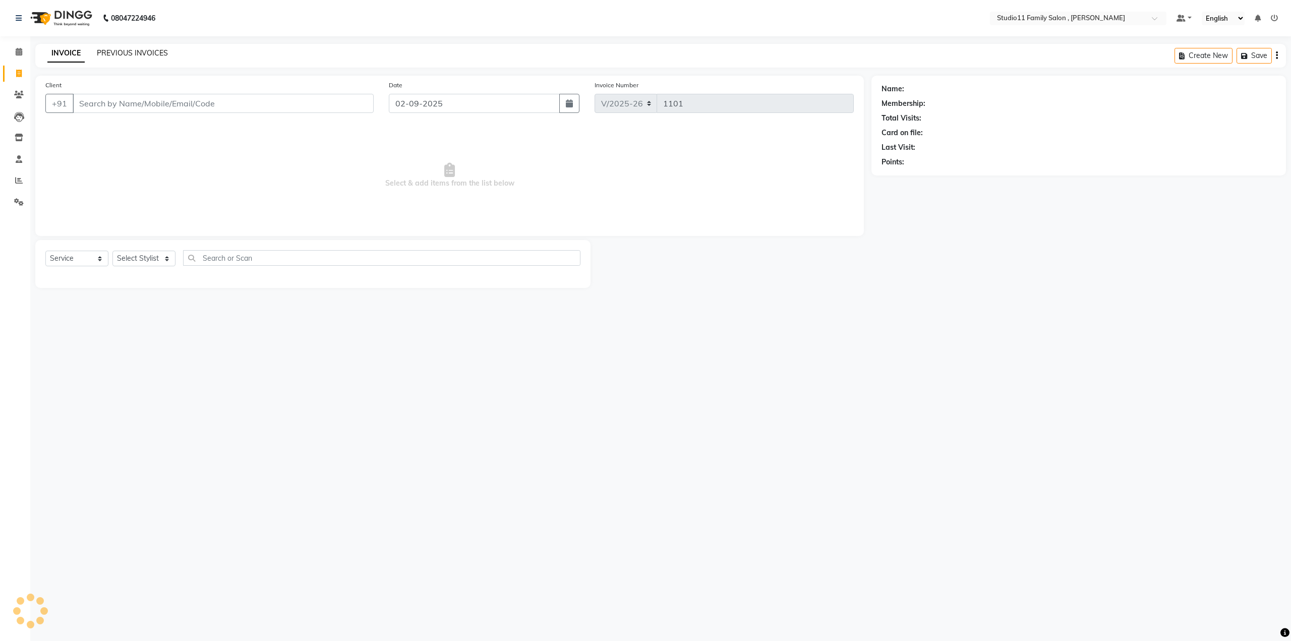
click at [147, 54] on link "PREVIOUS INVOICES" at bounding box center [132, 52] width 71 height 9
